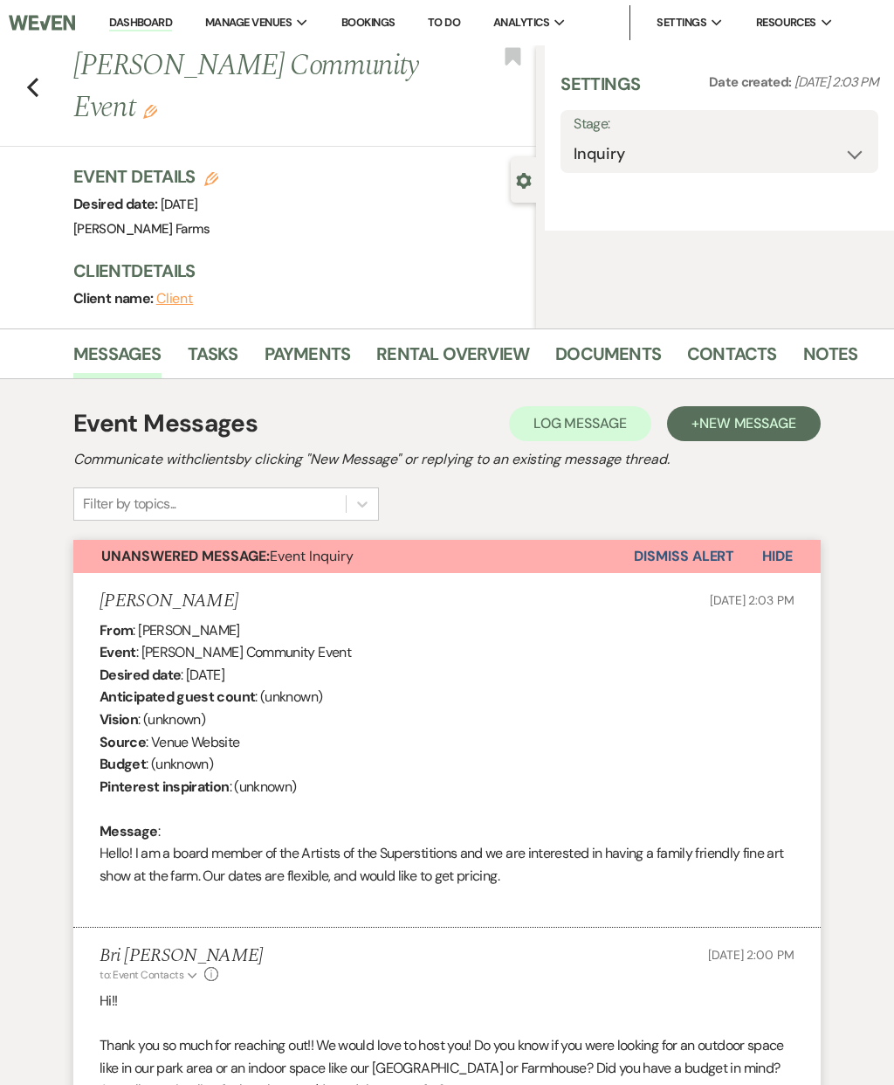
select select "7"
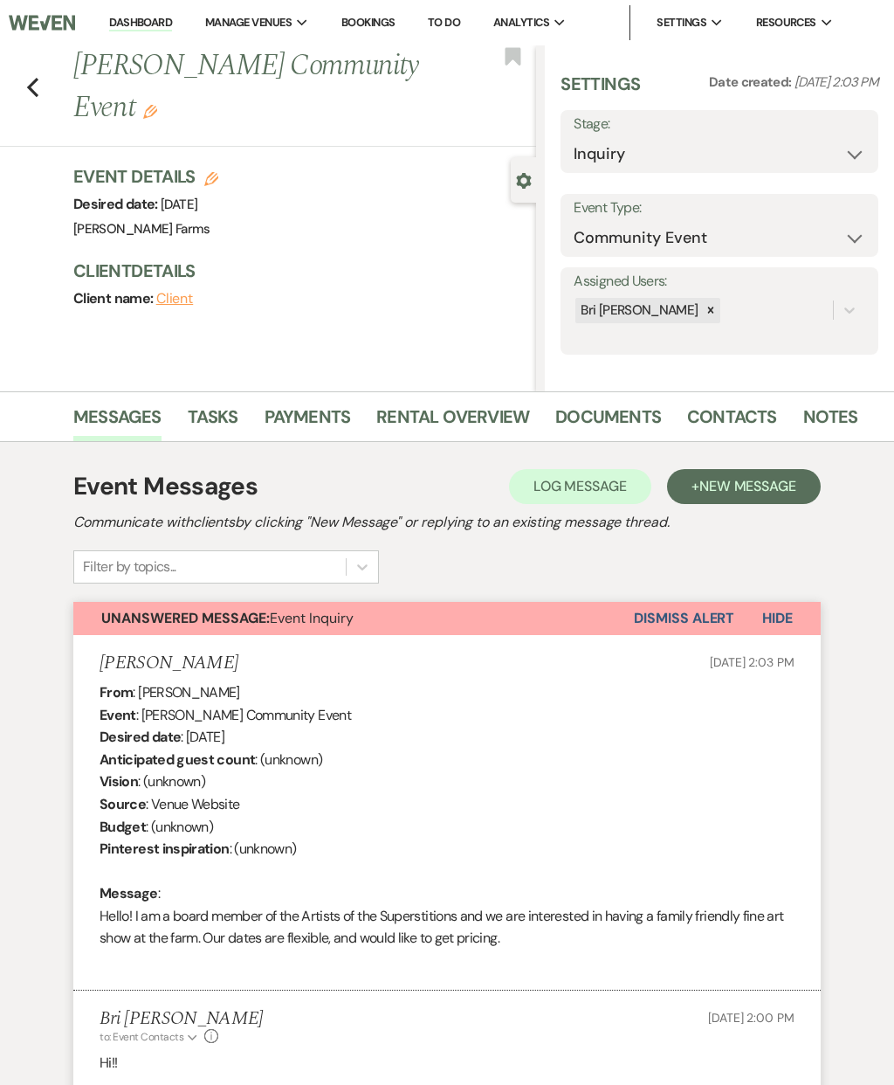
select select "5"
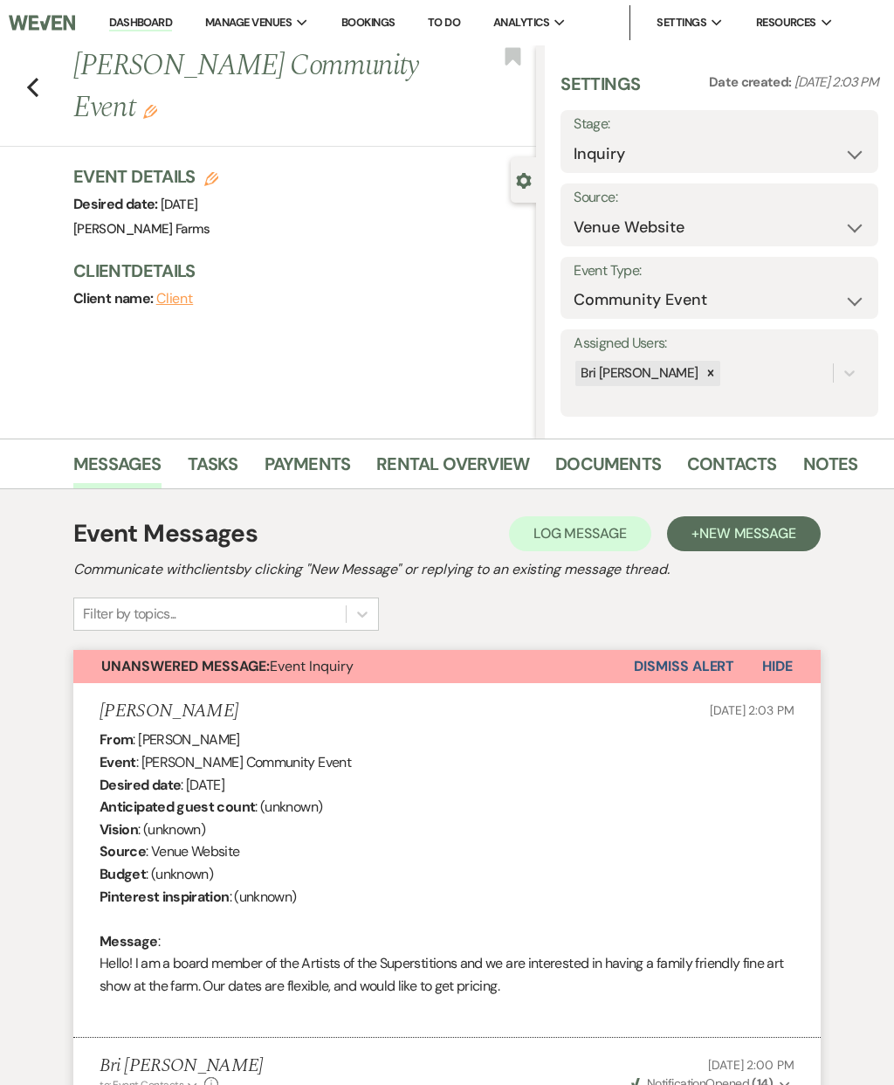
click at [769, 535] on span "New Message" at bounding box center [748, 533] width 97 height 18
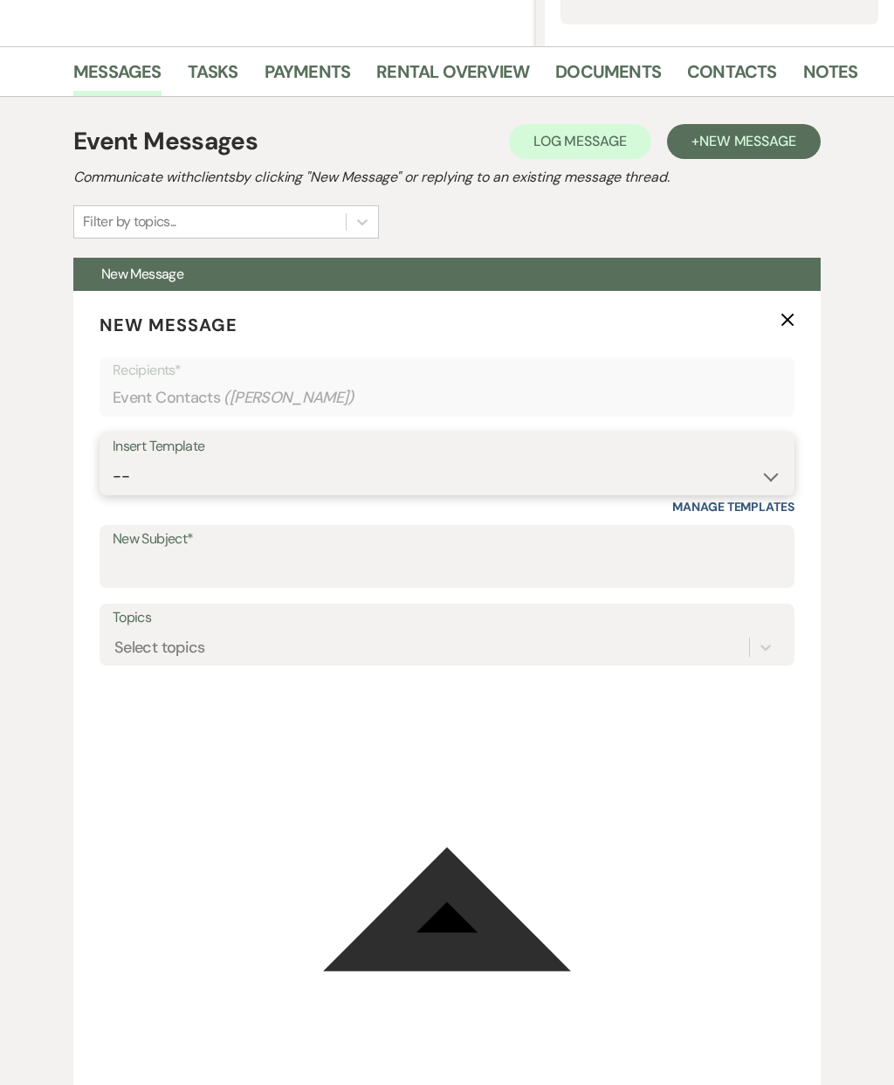
click at [728, 460] on select "--" at bounding box center [447, 477] width 669 height 34
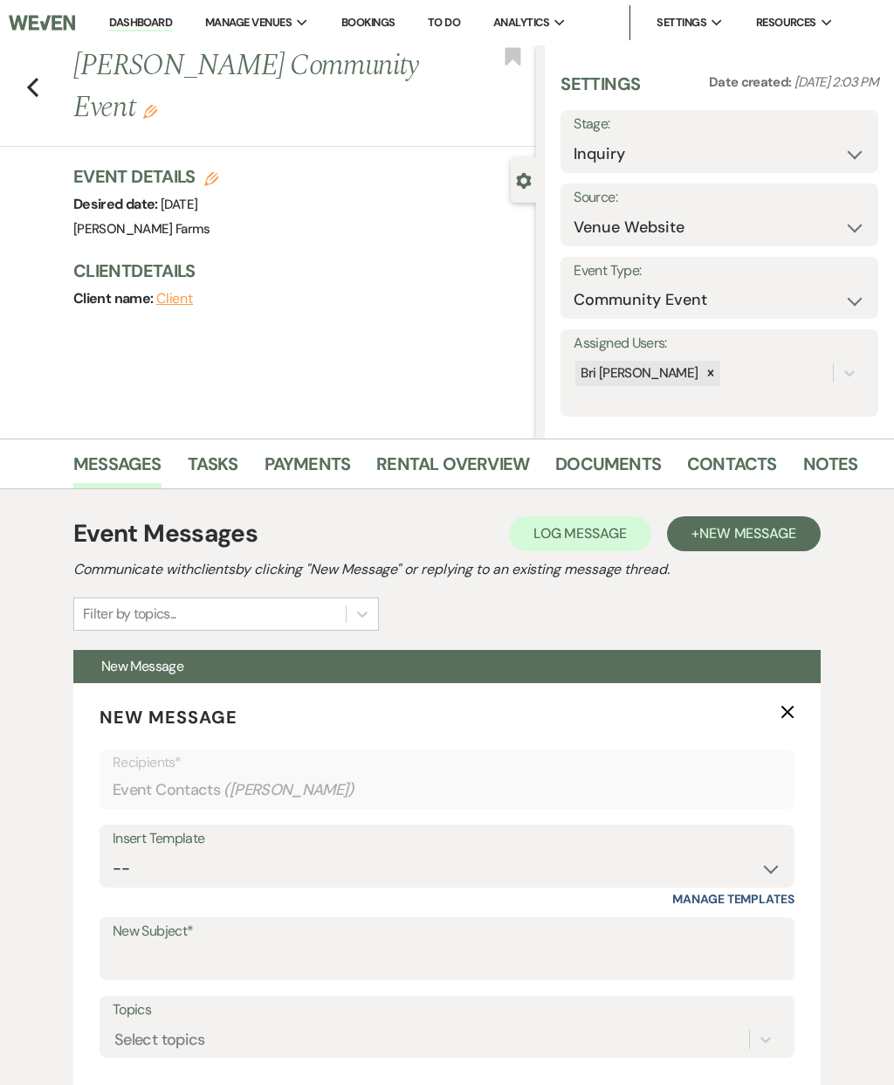
click at [143, 27] on link "Dashboard" at bounding box center [140, 23] width 63 height 17
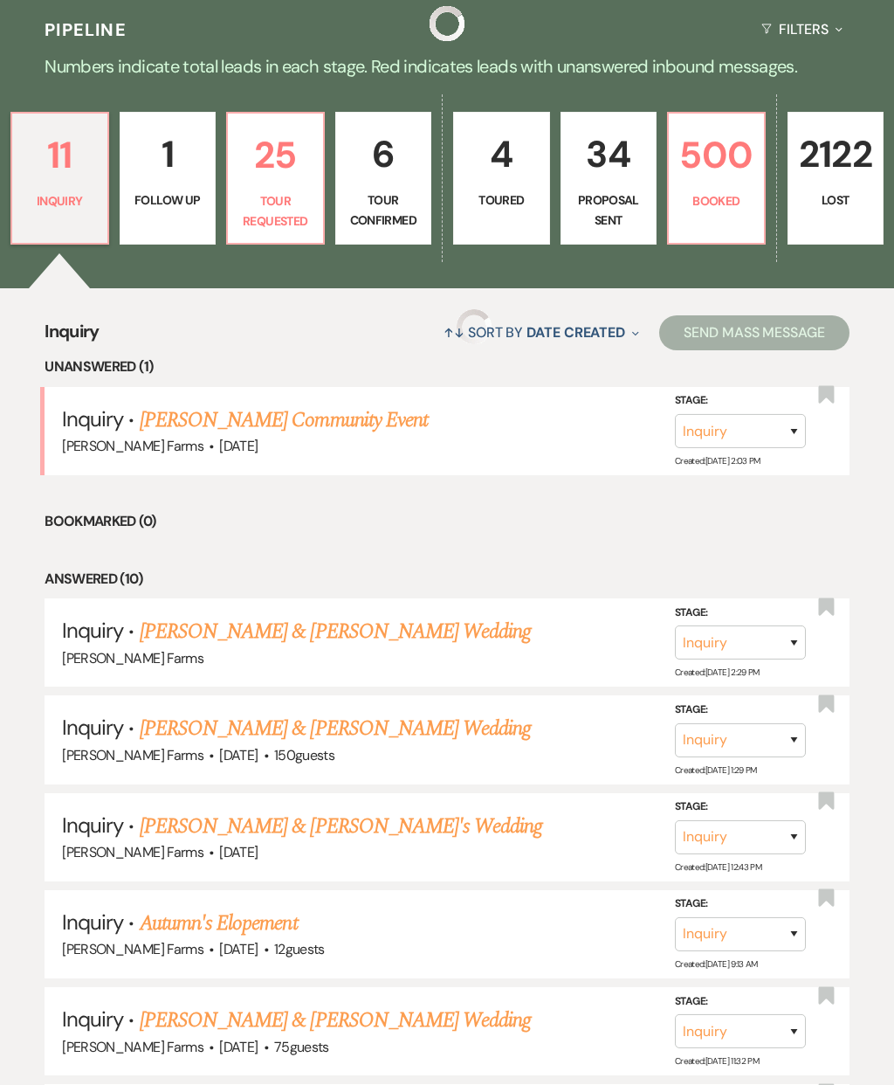
scroll to position [400, 0]
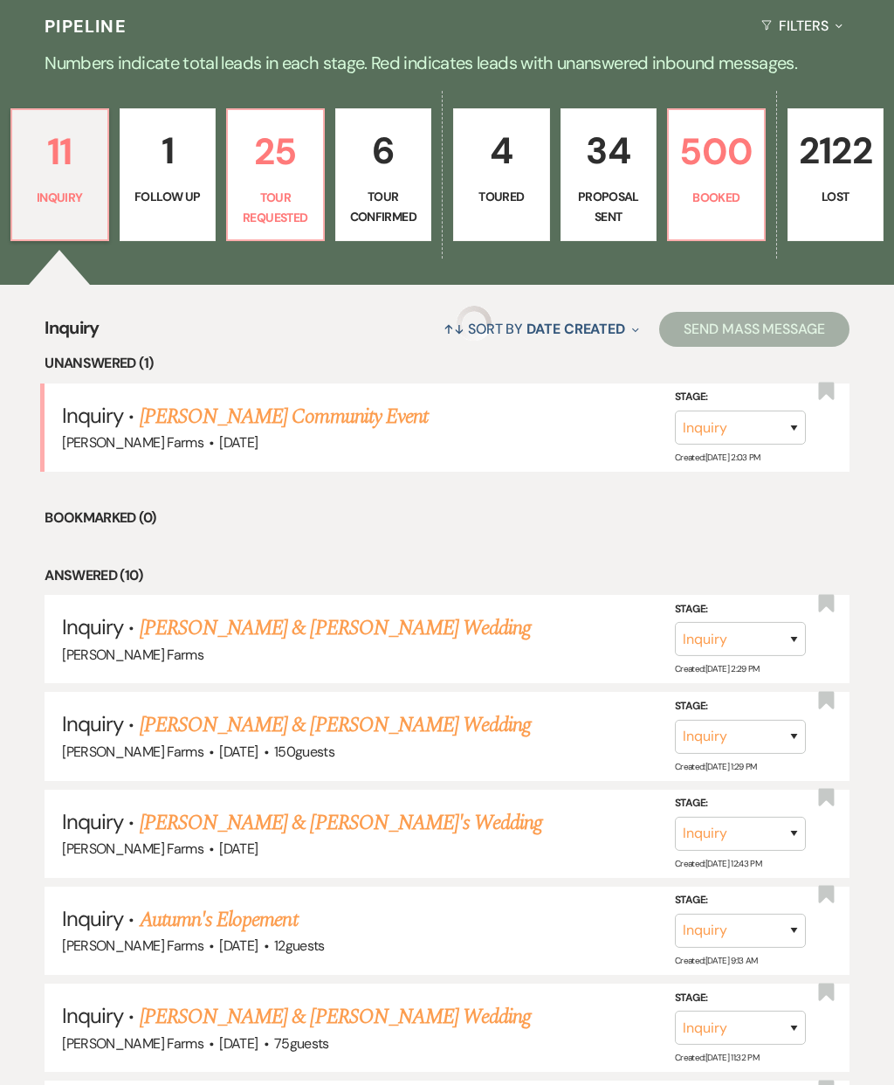
click at [495, 612] on link "[PERSON_NAME] & [PERSON_NAME] Wedding" at bounding box center [335, 627] width 391 height 31
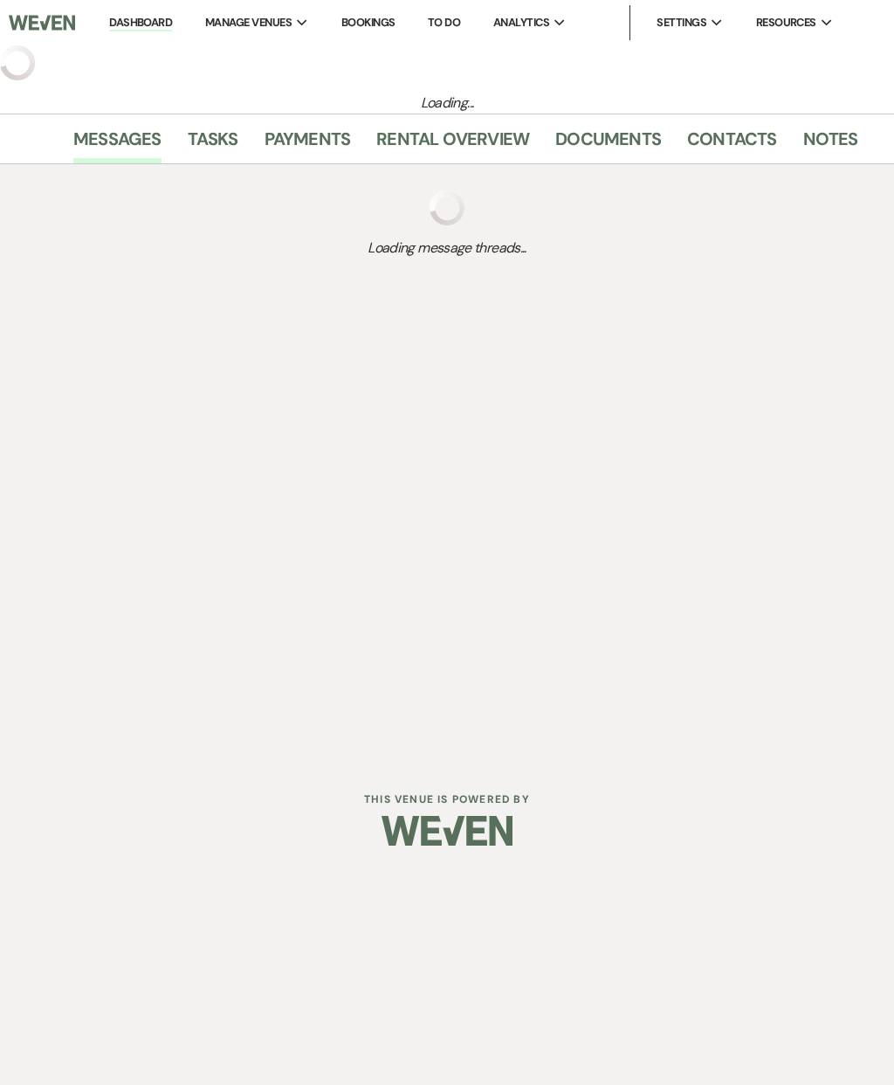
select select "5"
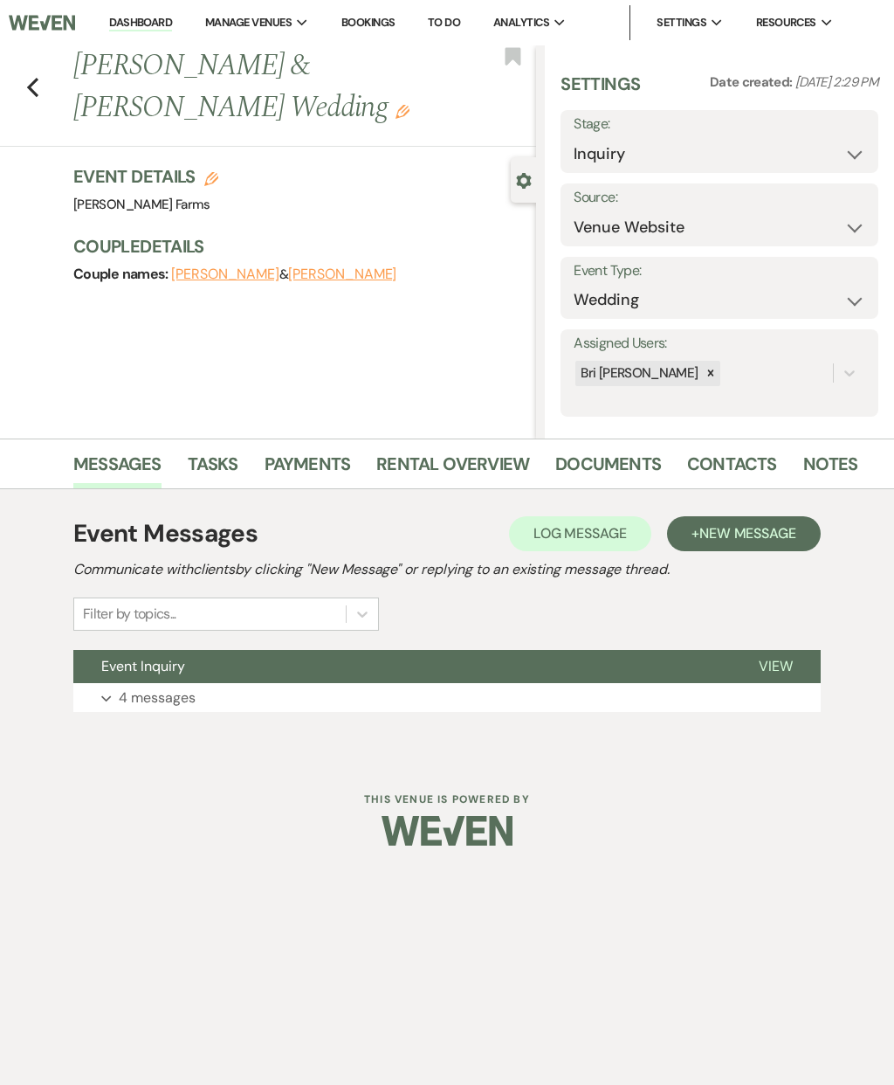
click at [772, 535] on span "New Message" at bounding box center [748, 533] width 97 height 18
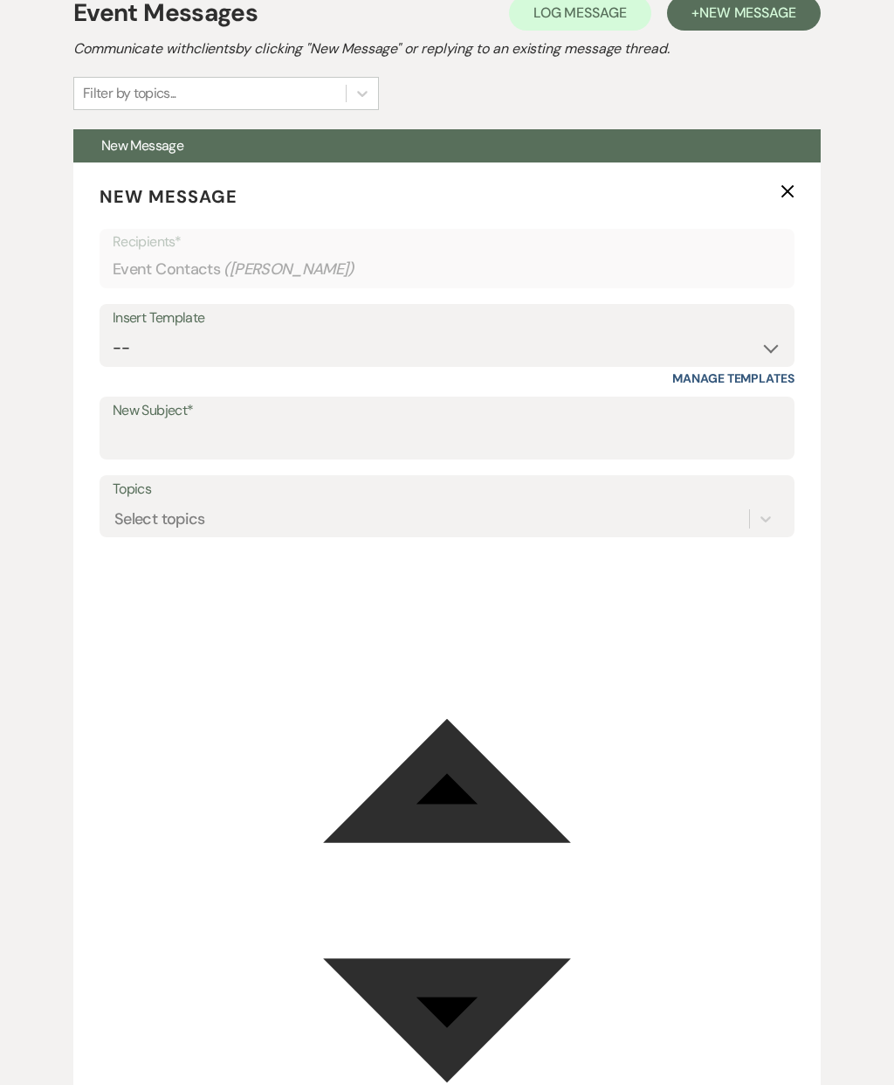
scroll to position [524, 0]
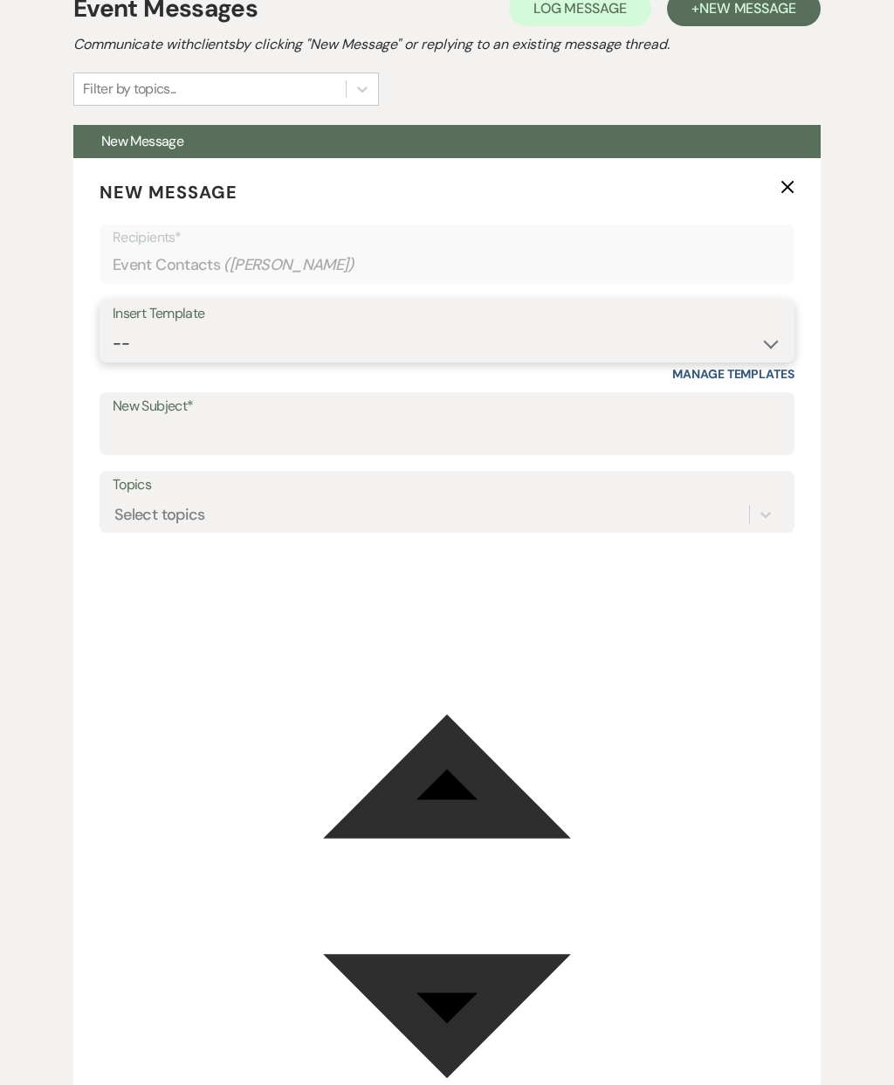
click at [775, 341] on select "-- Tour Request Response Follow Up Contract (Pre-Booked Leads) Weven Planning P…" at bounding box center [447, 345] width 669 height 34
select select "4589"
type input "Quote and More Info from [PERSON_NAME] Farms"
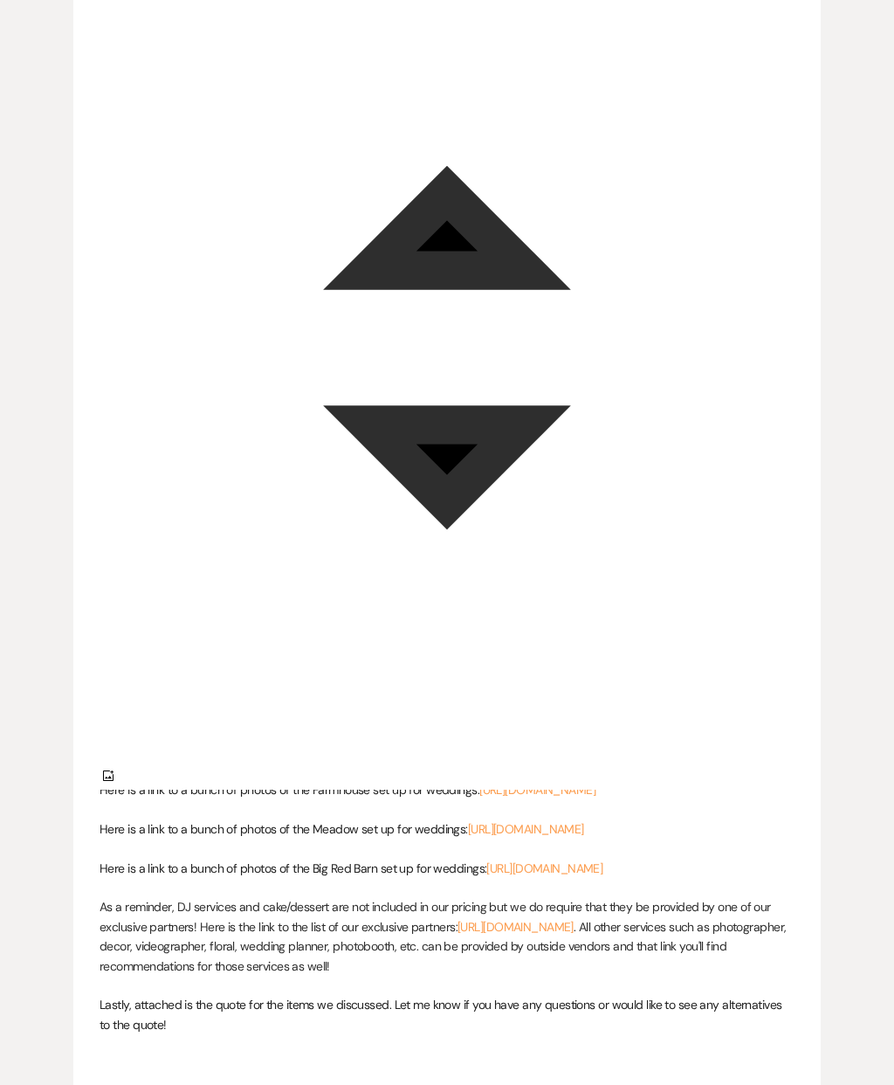
scroll to position [1238, 0]
click at [468, 838] on link "[URL][DOMAIN_NAME]" at bounding box center [526, 830] width 116 height 16
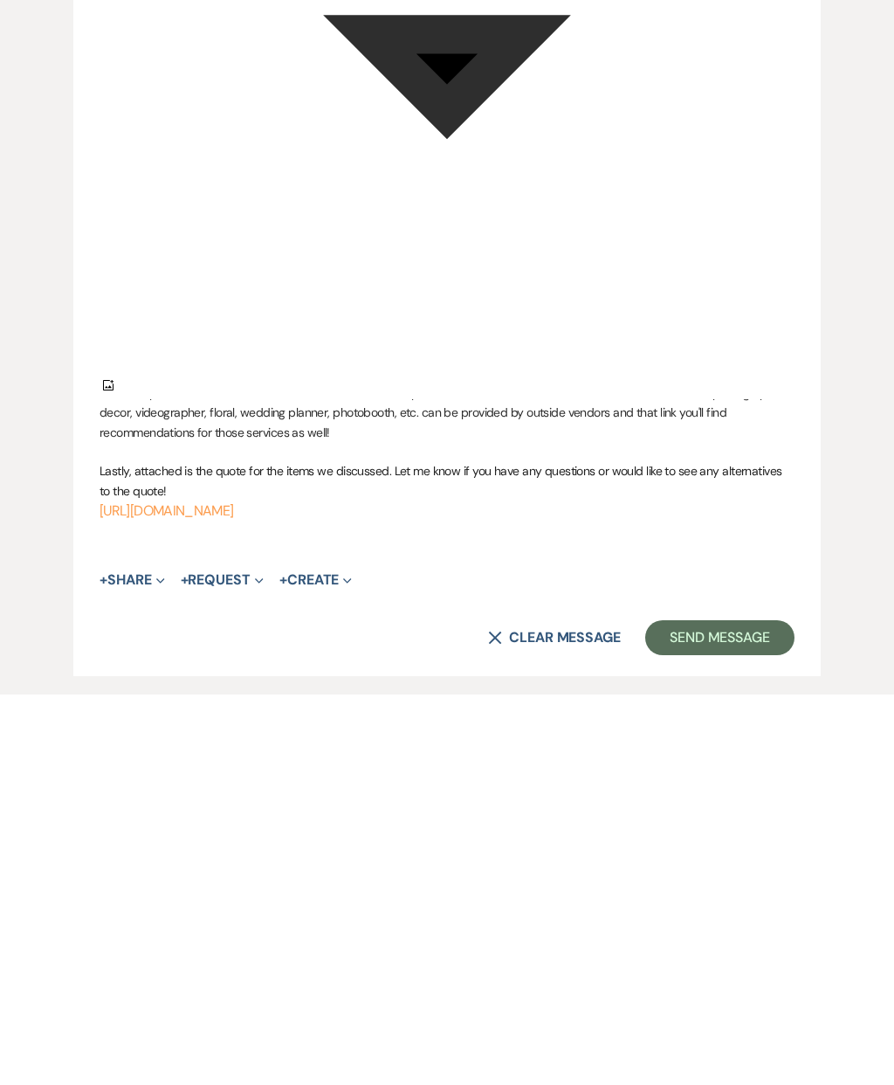
scroll to position [1713, 0]
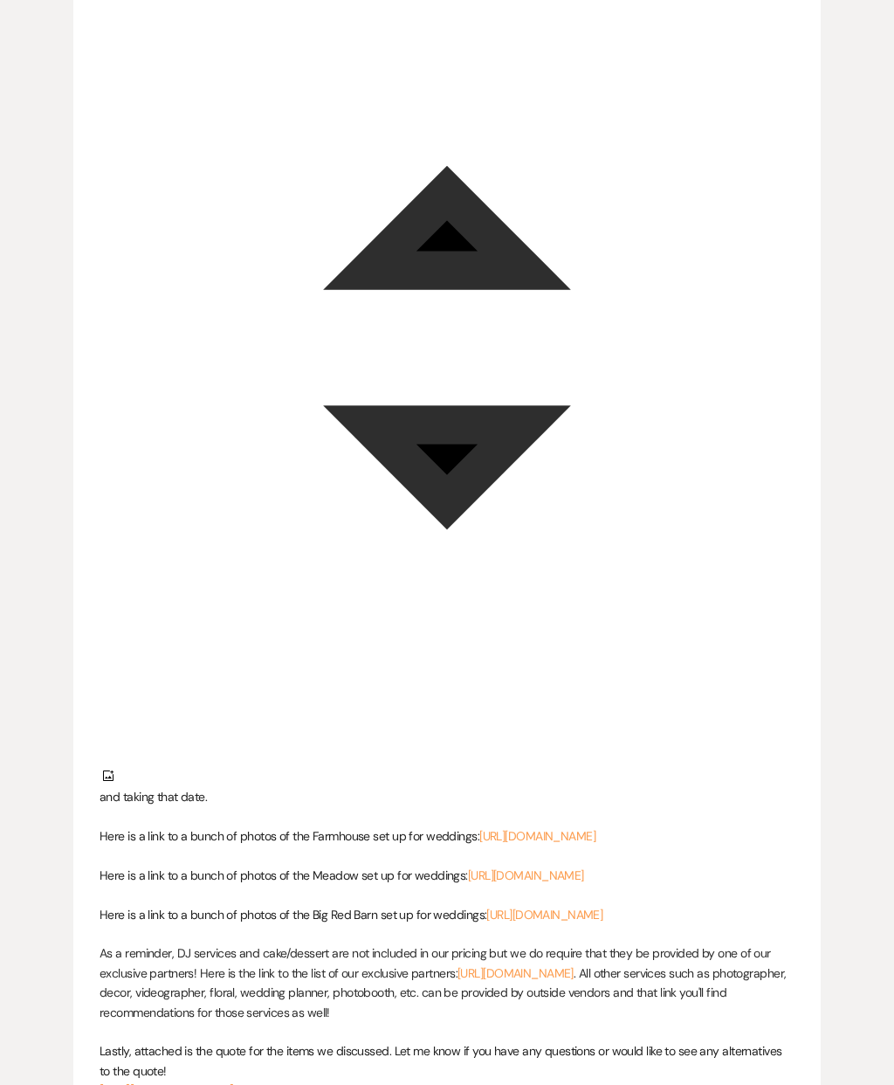
click at [468, 883] on link "[URL][DOMAIN_NAME]" at bounding box center [526, 875] width 116 height 16
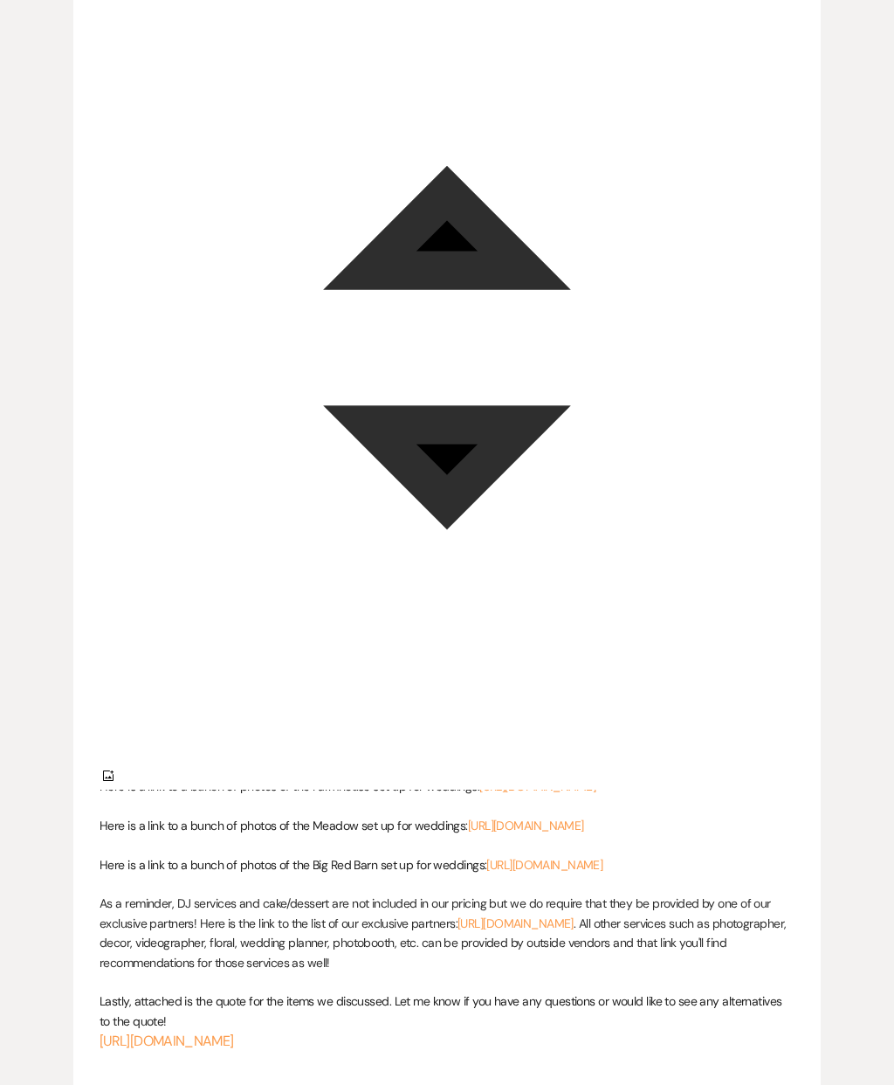
scroll to position [1242, 0]
click at [468, 833] on link "[URL][DOMAIN_NAME]" at bounding box center [526, 826] width 116 height 16
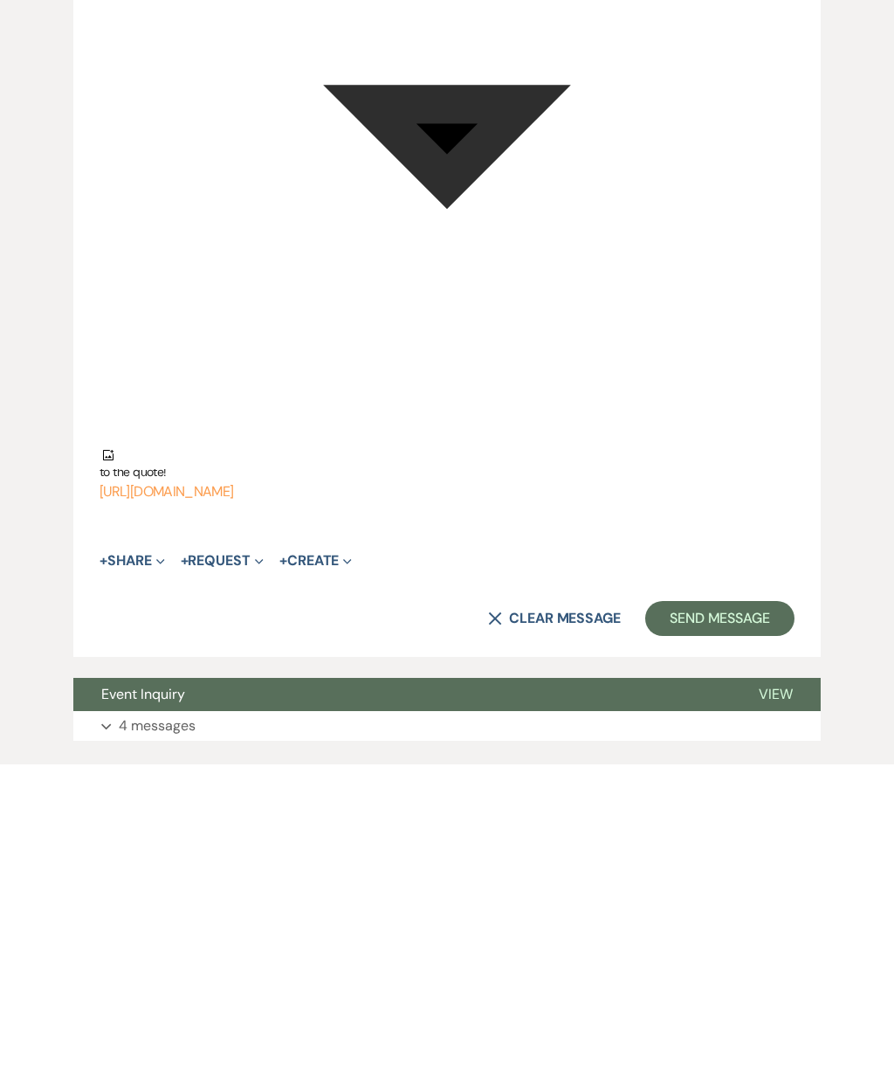
scroll to position [1473, 0]
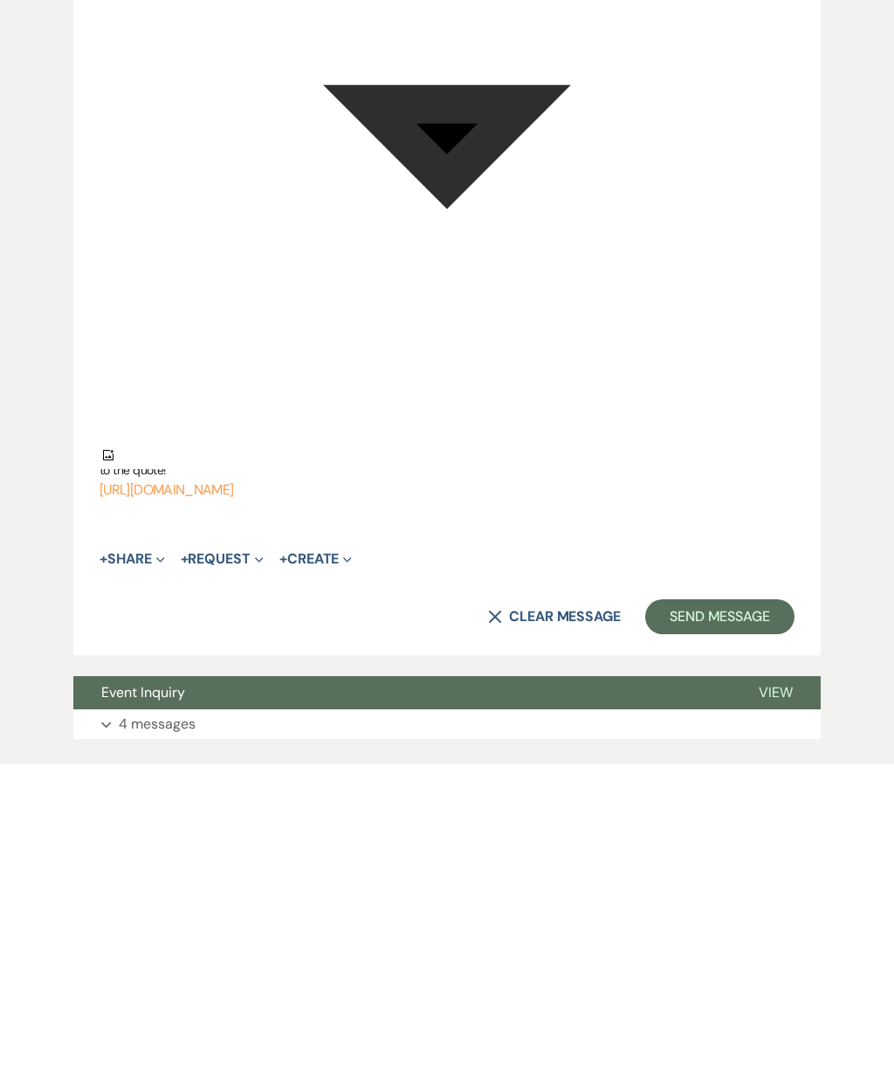
click at [233, 801] on link "[URL][DOMAIN_NAME]" at bounding box center [167, 810] width 134 height 18
